Goal: Find specific page/section: Find specific page/section

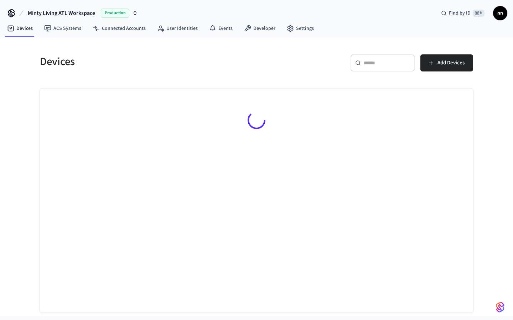
click at [363, 71] on div "​ ​" at bounding box center [382, 62] width 64 height 17
type input "*"
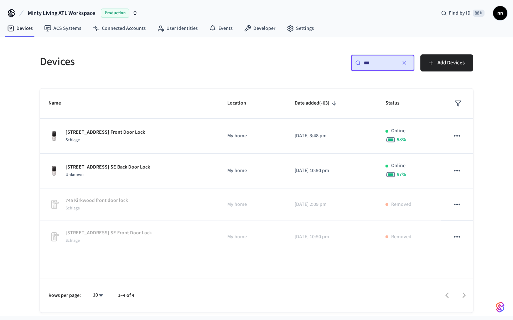
type input "***"
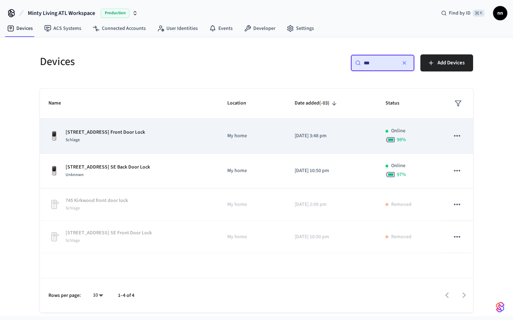
click at [153, 137] on div "[STREET_ADDRESS] SE Front Door Lock Schlage" at bounding box center [129, 136] width 162 height 15
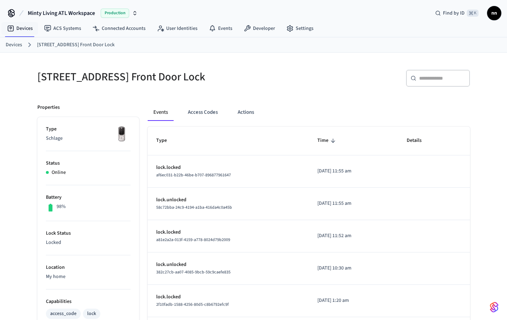
click at [19, 42] on link "Devices" at bounding box center [14, 44] width 16 height 7
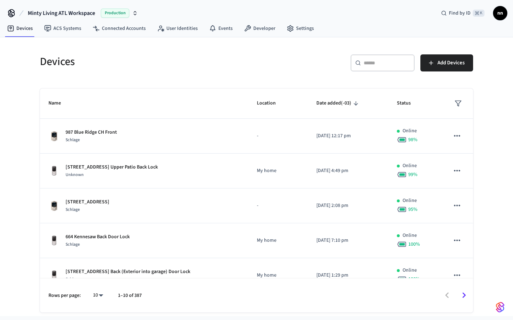
click at [356, 62] on icon at bounding box center [358, 63] width 6 height 6
click at [376, 68] on div "​ ​" at bounding box center [382, 62] width 64 height 17
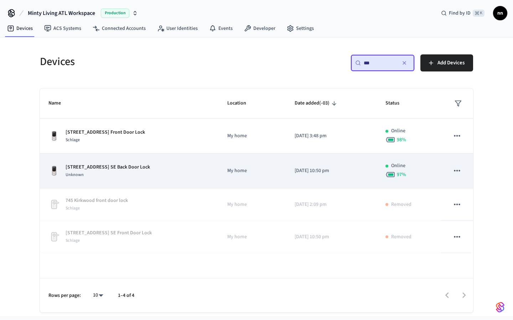
type input "***"
click at [156, 160] on td "[STREET_ADDRESS] SE Back Door Lock Unknown" at bounding box center [129, 171] width 179 height 35
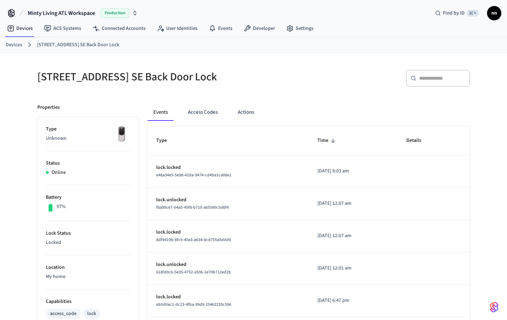
click at [190, 102] on div "Events Access Codes Actions Type Time Details lock.locked e48a34e5-5e98-42da-94…" at bounding box center [304, 305] width 331 height 421
click at [203, 109] on button "Access Codes" at bounding box center [202, 112] width 41 height 17
